Goal: Find specific page/section: Find specific page/section

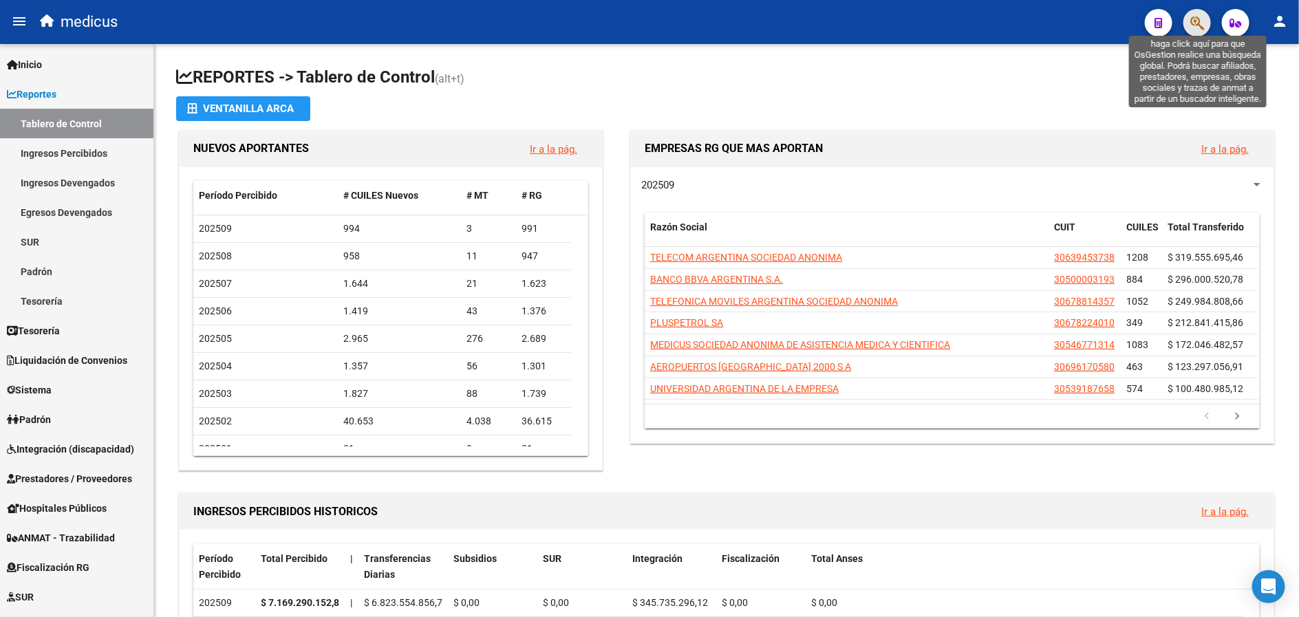
click at [1196, 19] on icon "button" at bounding box center [1197, 23] width 14 height 16
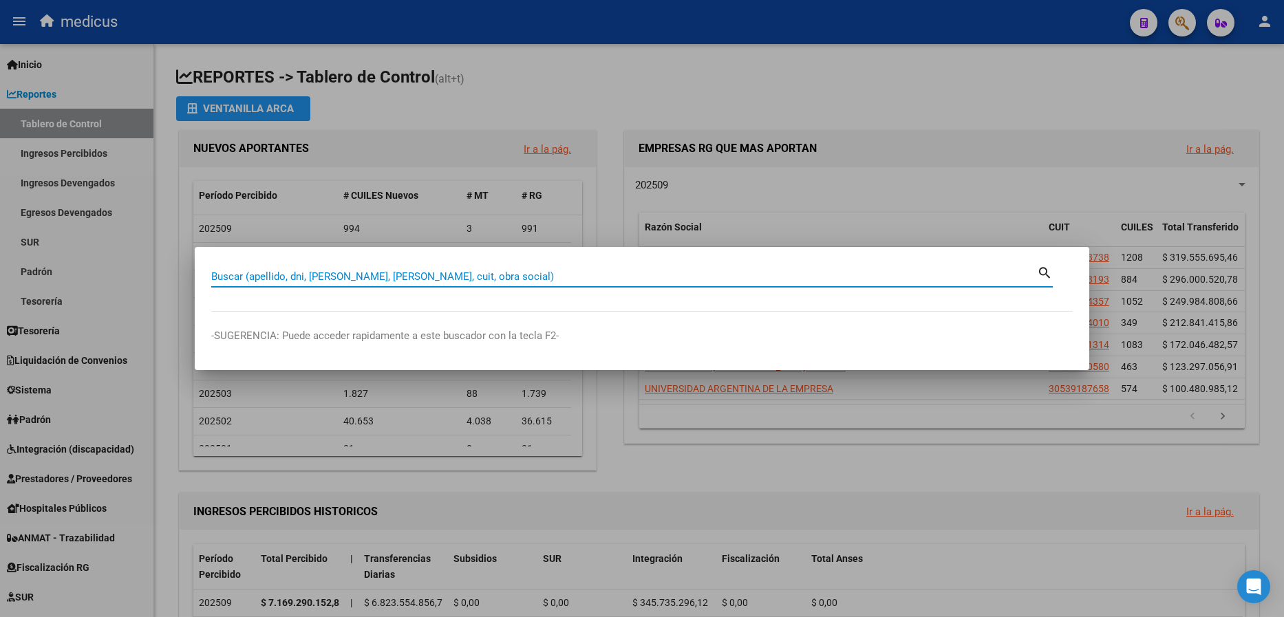
click at [409, 277] on input "Buscar (apellido, dni, [PERSON_NAME], [PERSON_NAME], cuit, obra social)" at bounding box center [624, 276] width 826 height 12
paste input "30500124152"
type input "30500124152"
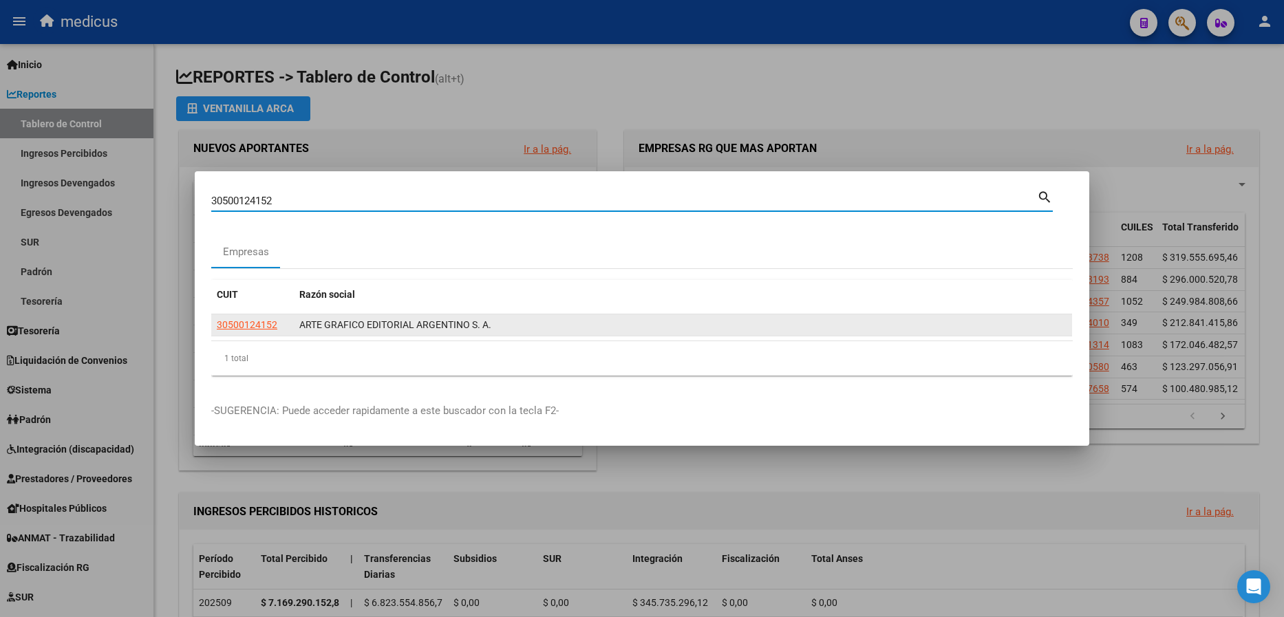
click at [248, 329] on span "30500124152" at bounding box center [247, 324] width 61 height 11
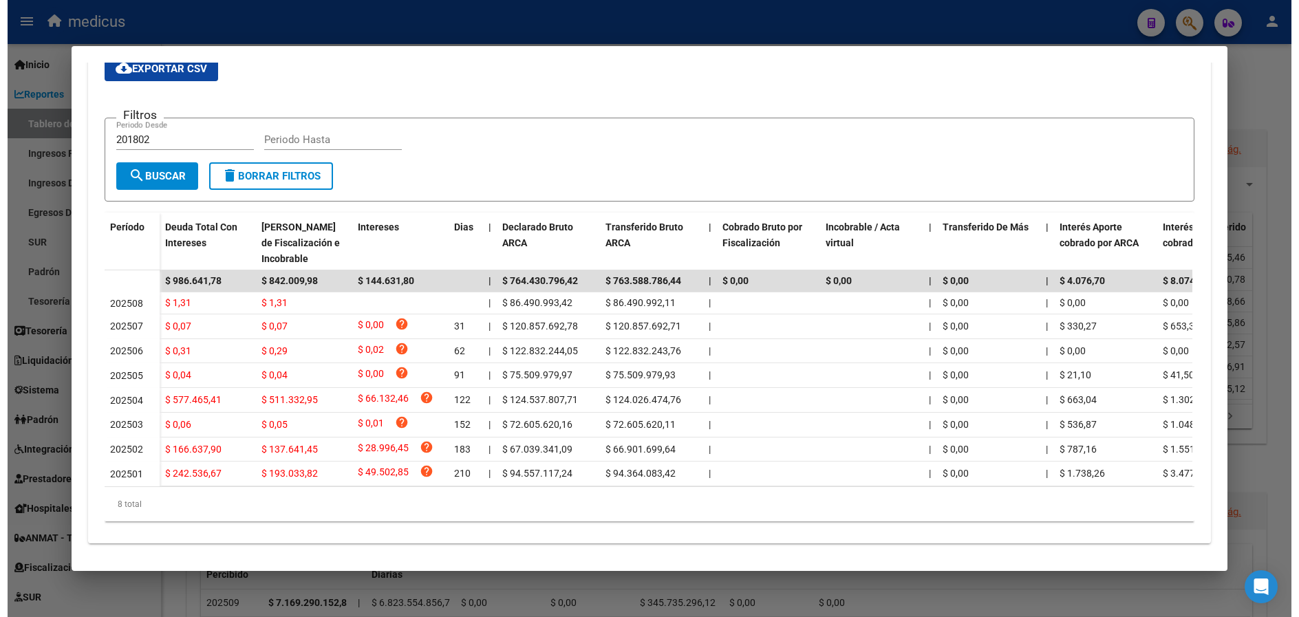
scroll to position [263, 0]
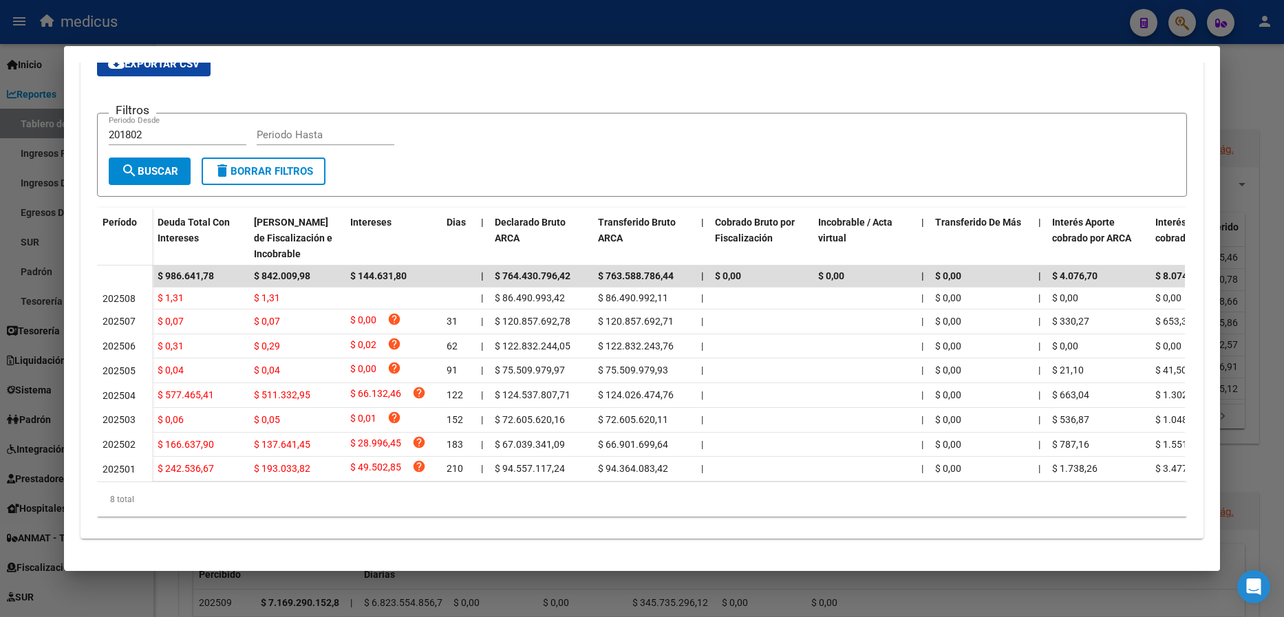
click at [1245, 118] on div at bounding box center [642, 308] width 1284 height 617
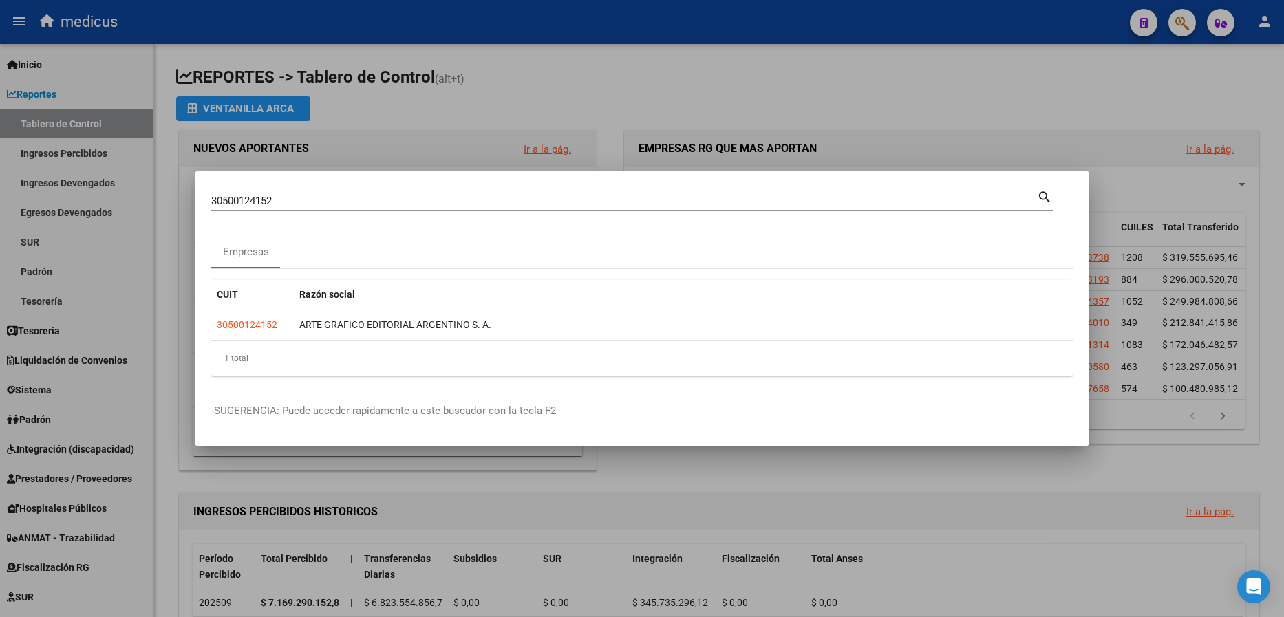
click at [771, 95] on div at bounding box center [642, 308] width 1284 height 617
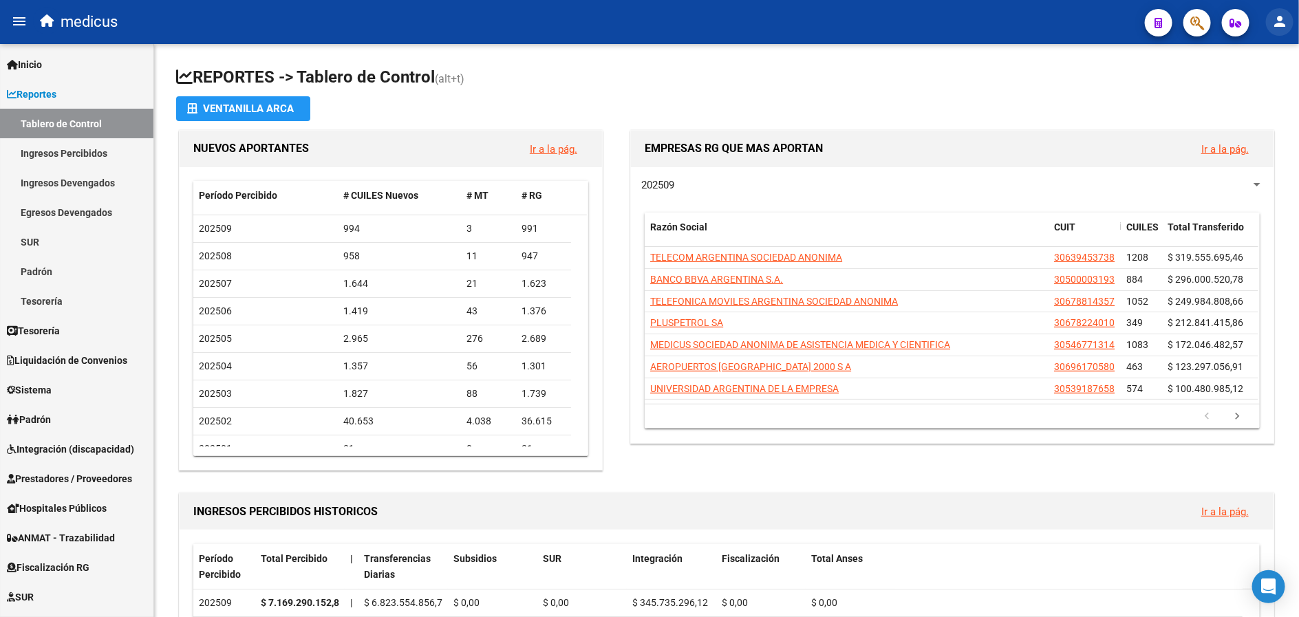
click at [1278, 13] on mat-icon "person" at bounding box center [1279, 21] width 17 height 17
click at [1265, 87] on button "exit_to_app Salir" at bounding box center [1252, 90] width 84 height 33
